Goal: Find specific page/section: Find specific page/section

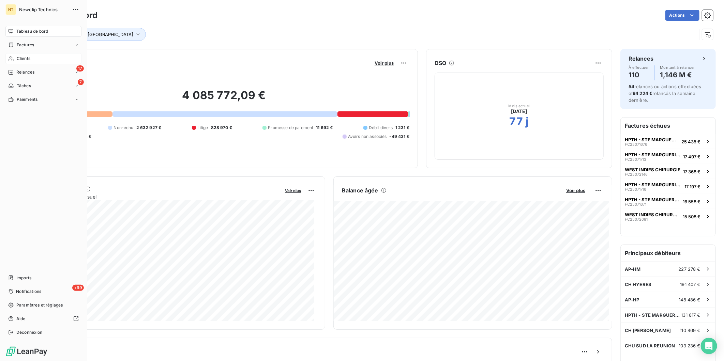
click at [22, 59] on span "Clients" at bounding box center [24, 59] width 14 height 6
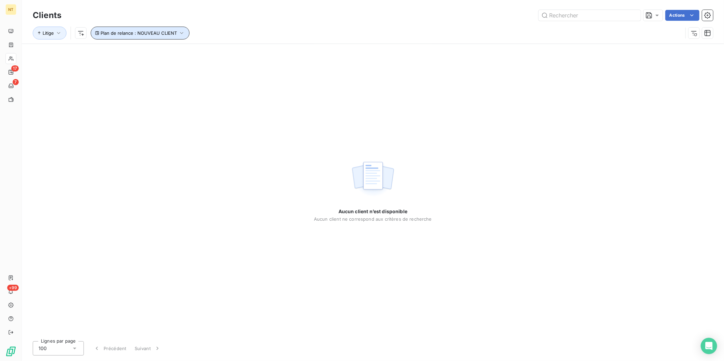
click at [179, 31] on icon "button" at bounding box center [181, 33] width 7 height 7
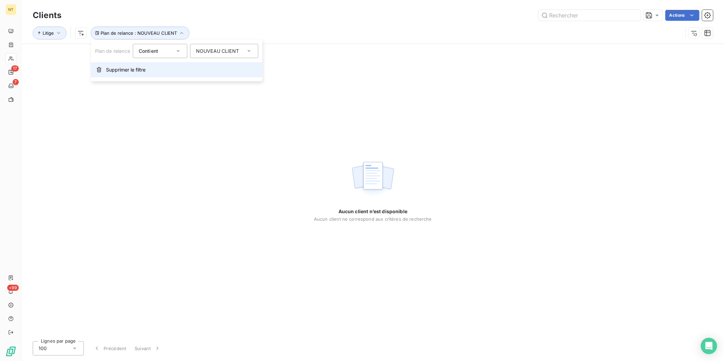
click at [157, 76] on button "Supprimer le filtre" at bounding box center [176, 69] width 171 height 15
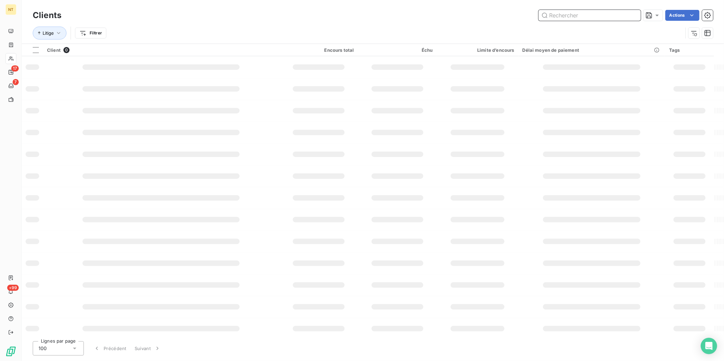
click at [572, 17] on input "text" at bounding box center [590, 15] width 102 height 11
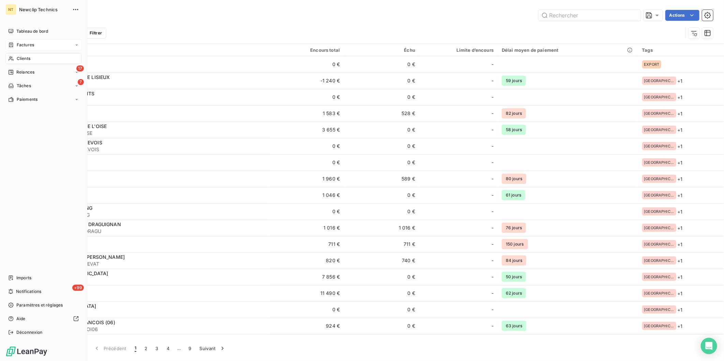
click at [18, 46] on span "Factures" at bounding box center [25, 45] width 17 height 6
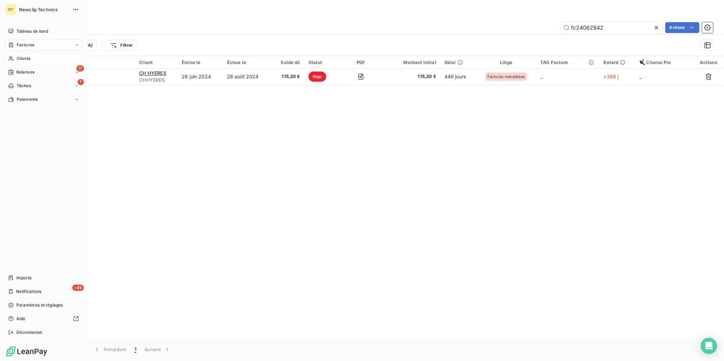
drag, startPoint x: 10, startPoint y: 30, endPoint x: 20, endPoint y: 38, distance: 13.1
click at [10, 30] on icon at bounding box center [10, 31] width 5 height 5
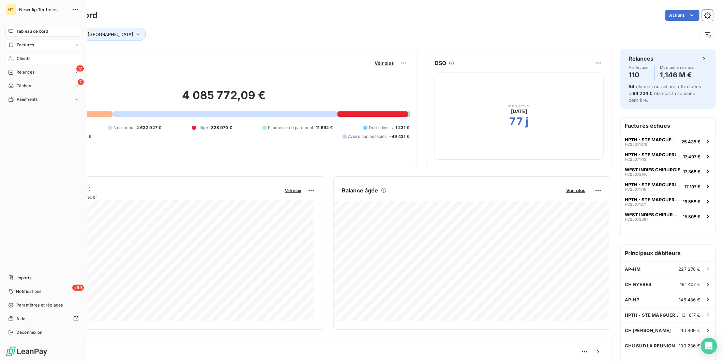
click at [10, 43] on icon at bounding box center [11, 44] width 6 height 5
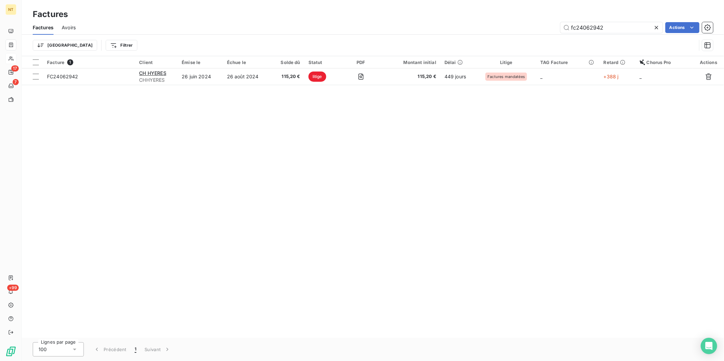
drag, startPoint x: 604, startPoint y: 26, endPoint x: 533, endPoint y: 27, distance: 72.0
click at [533, 27] on div "fc24062942 Actions" at bounding box center [398, 27] width 629 height 11
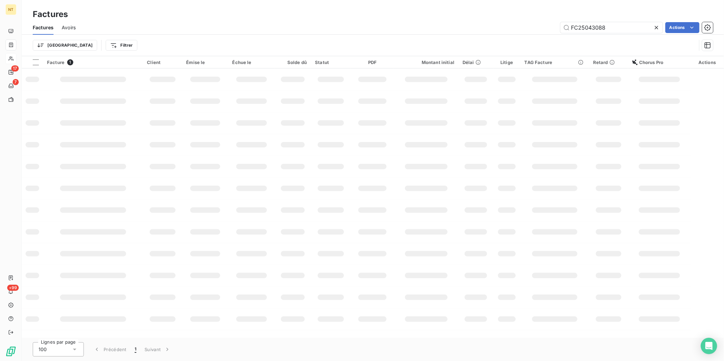
type input "FC25043088"
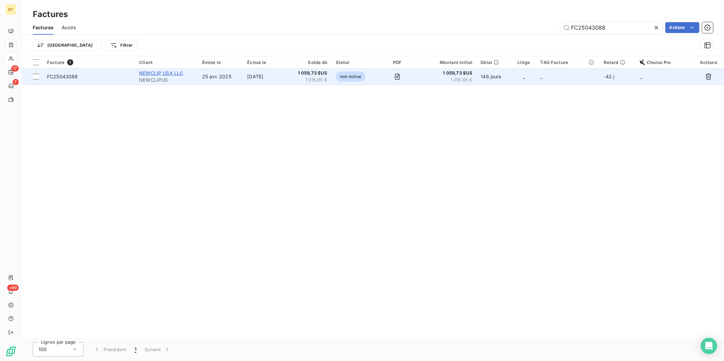
click at [161, 72] on span "NEWCLIP USA LLC" at bounding box center [161, 73] width 44 height 6
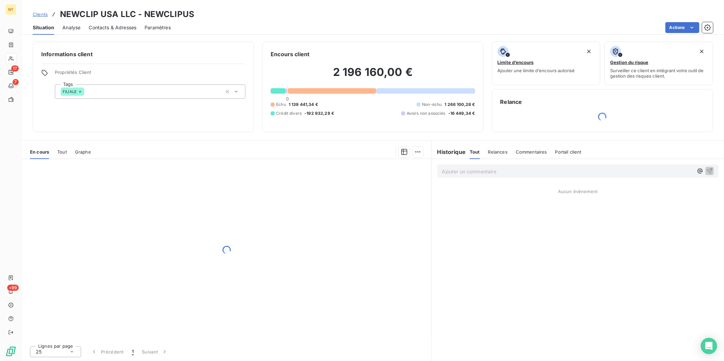
click at [211, 123] on div "Informations client Propriétés Client Tags FILIALE" at bounding box center [143, 87] width 221 height 91
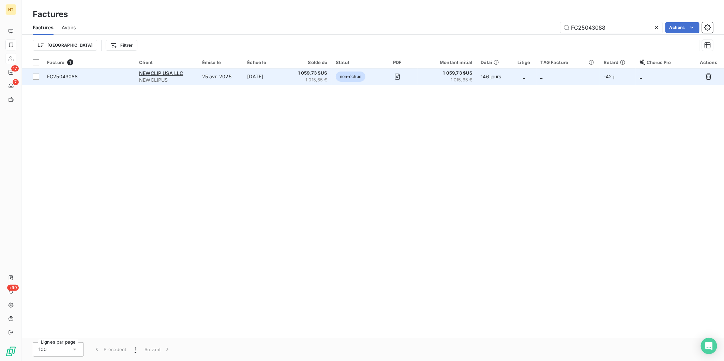
click at [61, 74] on span "FC25043088" at bounding box center [62, 77] width 31 height 6
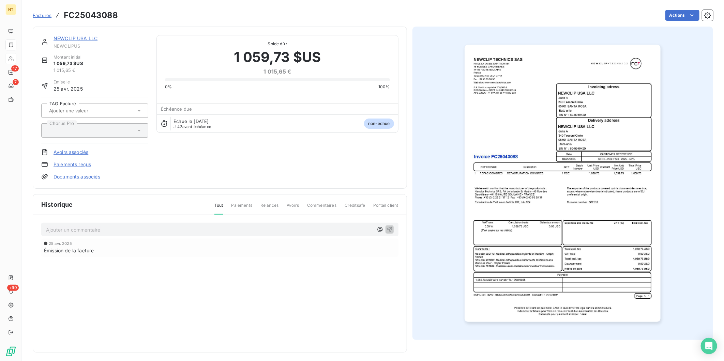
click at [578, 130] on img "button" at bounding box center [563, 184] width 196 height 278
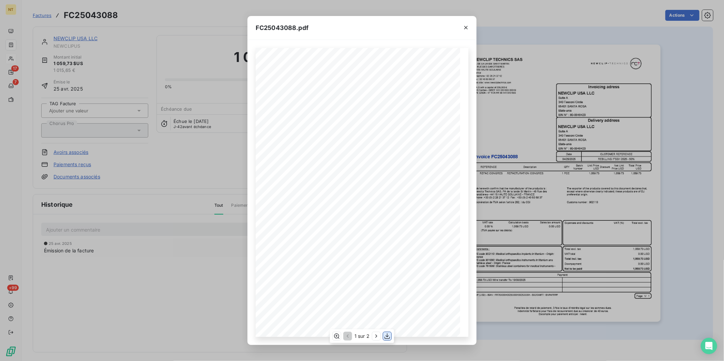
click at [389, 339] on icon "button" at bounding box center [387, 337] width 5 height 6
drag, startPoint x: 466, startPoint y: 26, endPoint x: 276, endPoint y: 26, distance: 190.2
click at [466, 26] on icon "button" at bounding box center [466, 27] width 7 height 7
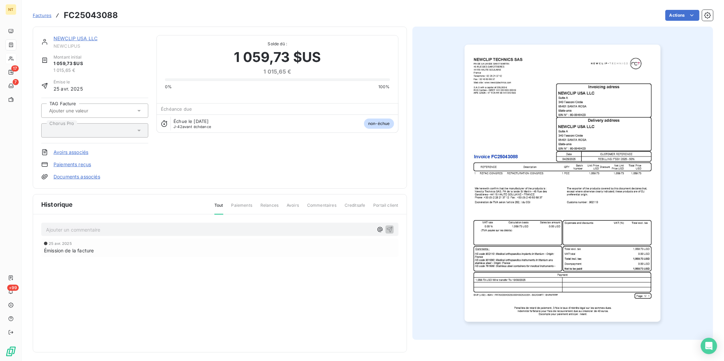
click at [44, 13] on span "Factures" at bounding box center [42, 15] width 19 height 5
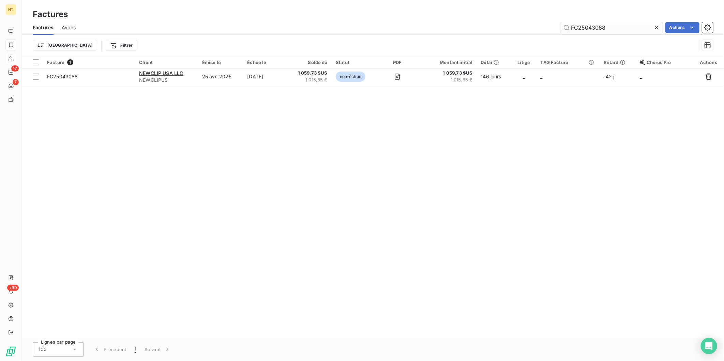
click at [613, 28] on input "FC25043088" at bounding box center [611, 27] width 102 height 11
type input "FC25043084"
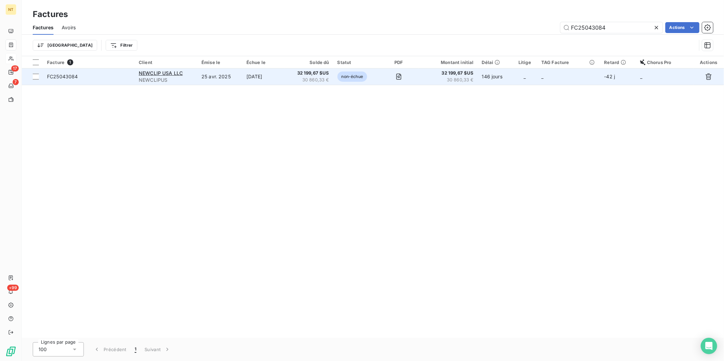
click at [71, 76] on span "FC25043084" at bounding box center [62, 77] width 31 height 6
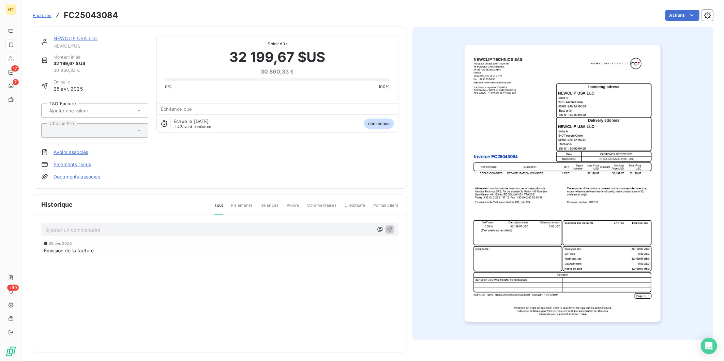
click at [520, 128] on img "button" at bounding box center [563, 184] width 196 height 278
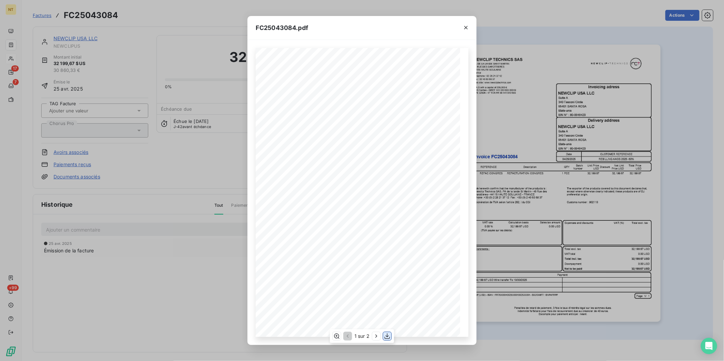
click at [390, 339] on icon "button" at bounding box center [387, 336] width 7 height 7
drag, startPoint x: 468, startPoint y: 25, endPoint x: 300, endPoint y: 36, distance: 168.1
click at [468, 25] on icon "button" at bounding box center [466, 27] width 7 height 7
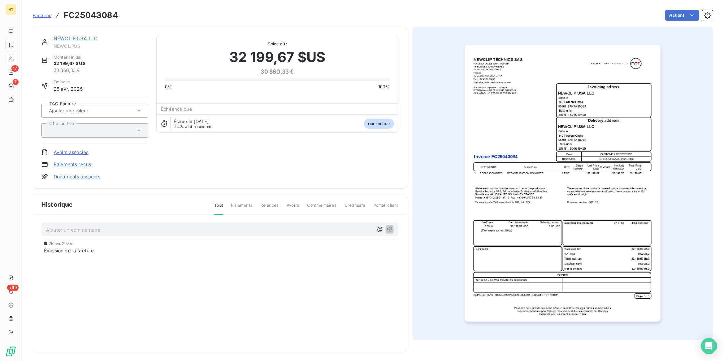
click at [45, 16] on span "Factures" at bounding box center [42, 15] width 19 height 5
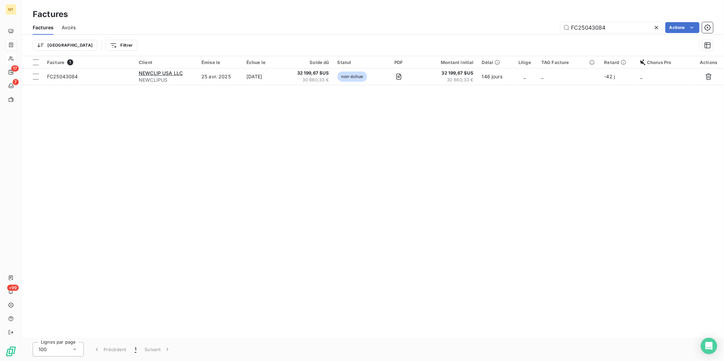
drag, startPoint x: 627, startPoint y: 27, endPoint x: 523, endPoint y: 31, distance: 104.4
click at [524, 31] on div "FC25043084 Actions" at bounding box center [398, 27] width 629 height 11
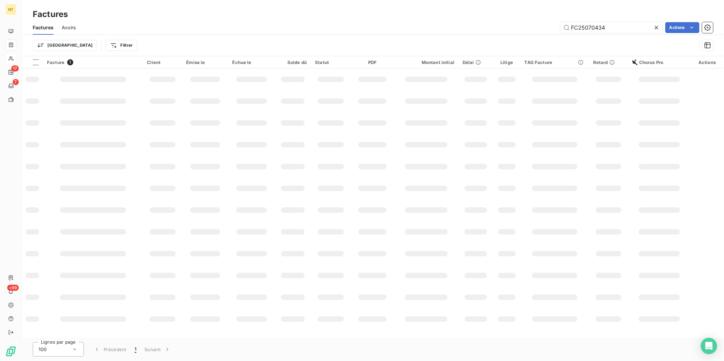
type input "FC25070434"
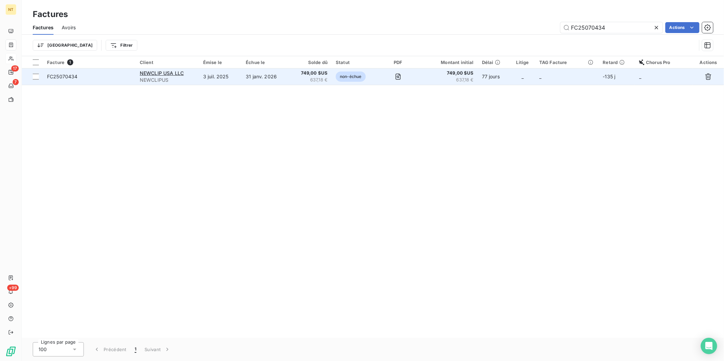
click at [64, 76] on span "FC25070434" at bounding box center [62, 77] width 31 height 6
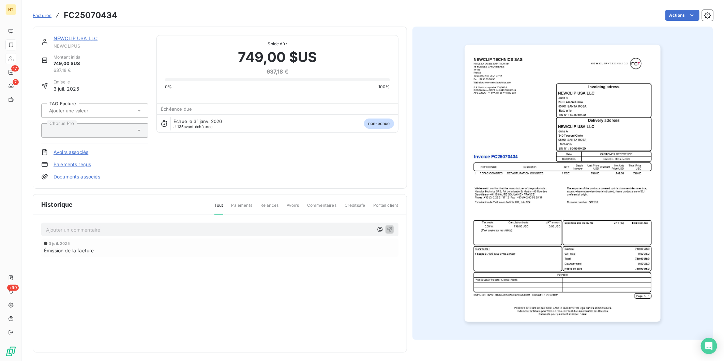
click at [554, 171] on img "button" at bounding box center [563, 184] width 196 height 278
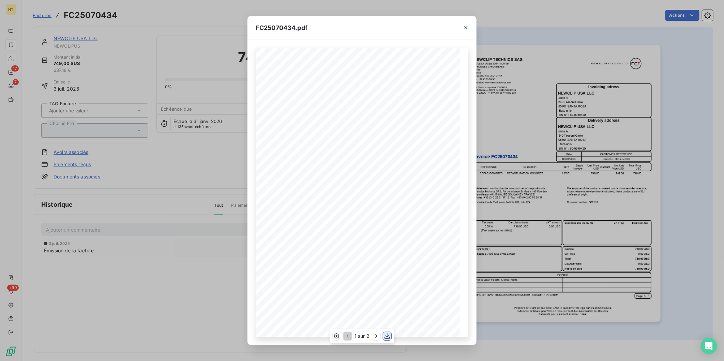
click at [386, 338] on icon "button" at bounding box center [387, 336] width 7 height 7
click at [468, 25] on icon "button" at bounding box center [466, 27] width 7 height 7
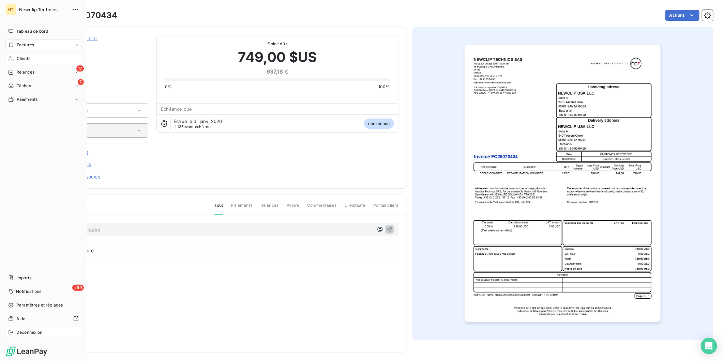
click at [37, 333] on span "Déconnexion" at bounding box center [29, 333] width 26 height 6
